Goal: Task Accomplishment & Management: Use online tool/utility

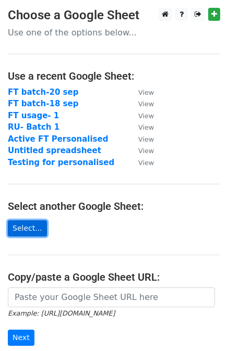
click at [25, 230] on link "Select..." at bounding box center [27, 228] width 39 height 16
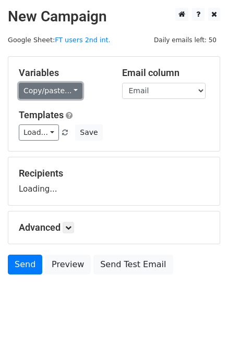
click at [46, 85] on link "Copy/paste..." at bounding box center [51, 91] width 64 height 16
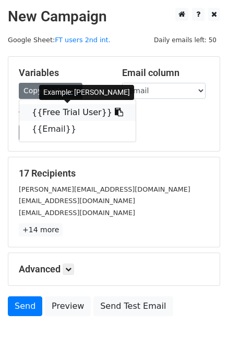
click at [44, 109] on link "{{Free Trial User}}" at bounding box center [77, 112] width 116 height 17
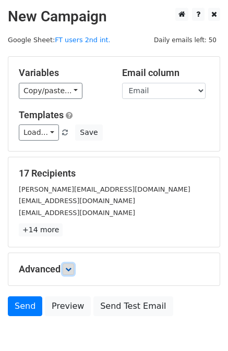
click at [68, 268] on icon at bounding box center [68, 269] width 6 height 6
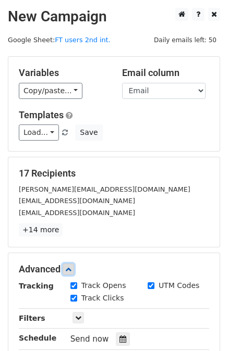
scroll to position [154, 0]
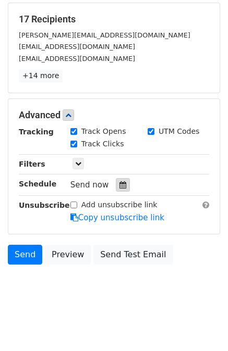
click at [119, 183] on icon at bounding box center [122, 184] width 7 height 7
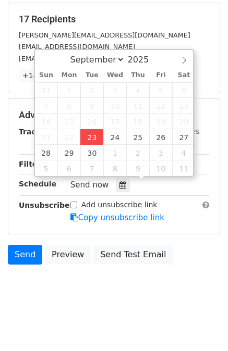
type input "2025-09-23 13:11"
type input "01"
type input "11"
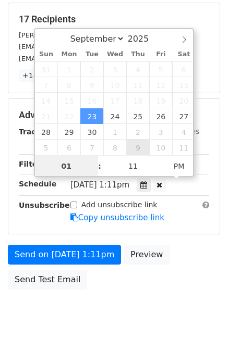
scroll to position [137, 0]
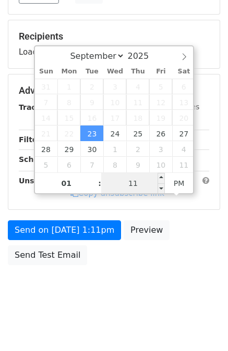
click at [126, 177] on input "11" at bounding box center [133, 183] width 64 height 21
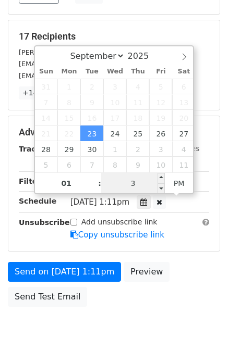
type input "30"
type input "2025-09-23 13:30"
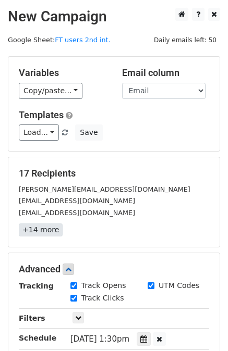
scroll to position [179, 0]
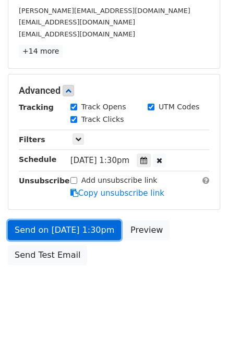
click at [51, 226] on link "Send on Sep 23 at 1:30pm" at bounding box center [64, 230] width 113 height 20
